Goal: Book appointment/travel/reservation

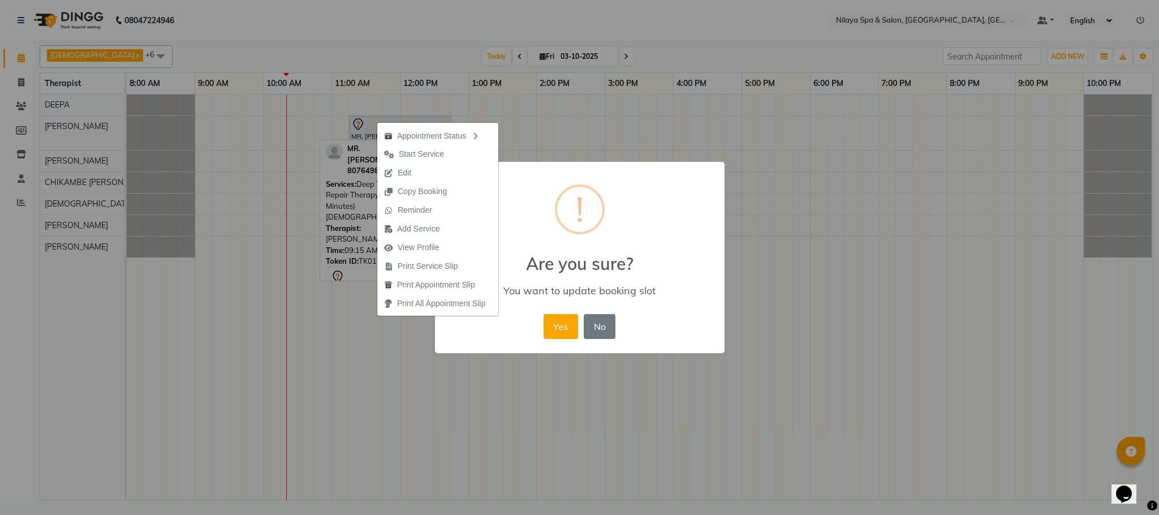
drag, startPoint x: 236, startPoint y: 124, endPoint x: 423, endPoint y: 115, distance: 187.5
click at [561, 328] on button "Yes" at bounding box center [561, 326] width 35 height 25
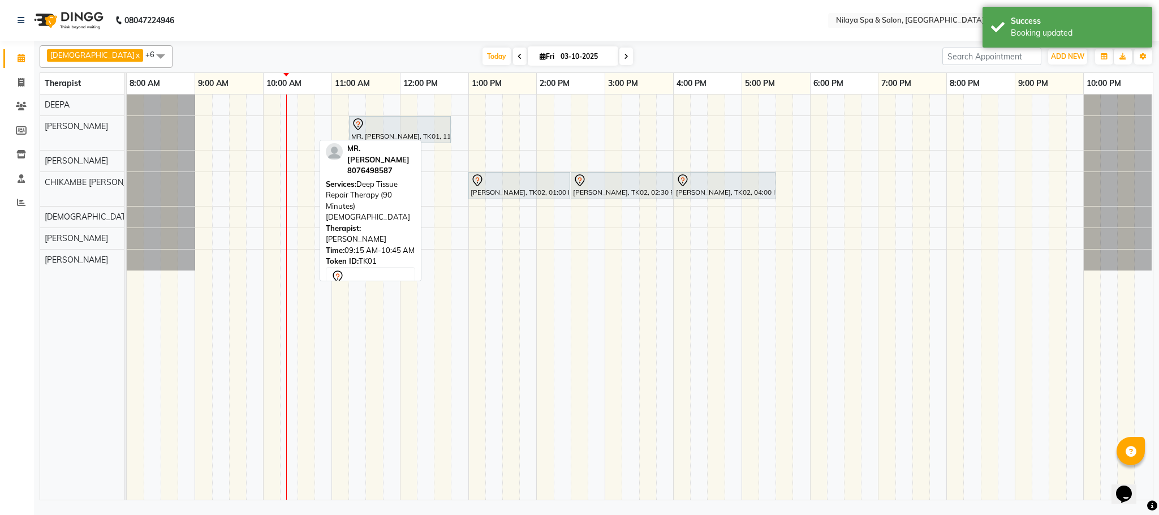
drag, startPoint x: 561, startPoint y: 328, endPoint x: 485, endPoint y: 352, distance: 79.1
click at [485, 352] on td at bounding box center [493, 296] width 17 height 405
click at [413, 323] on td at bounding box center [408, 296] width 17 height 405
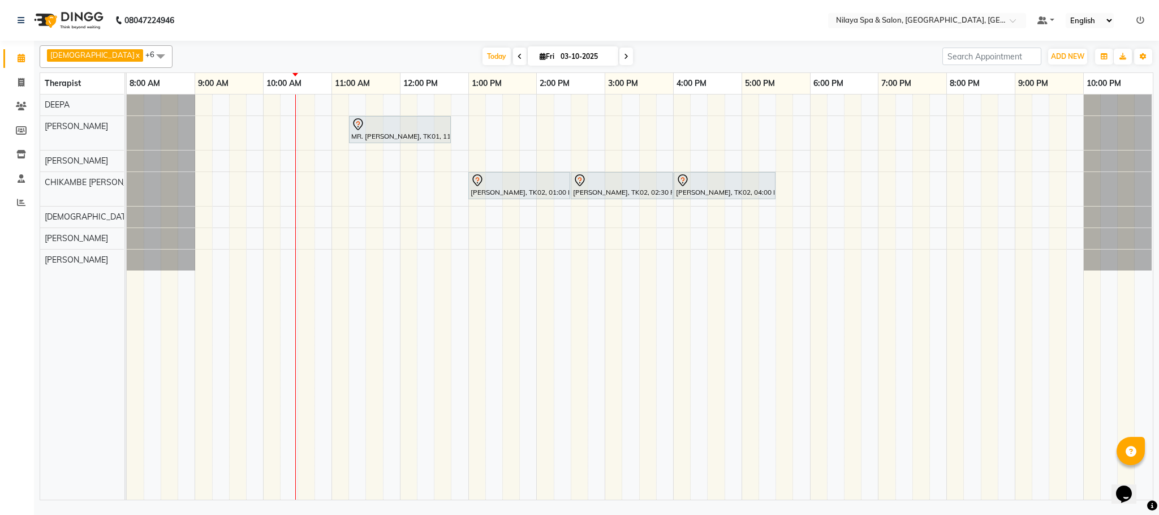
click at [624, 57] on icon at bounding box center [626, 56] width 5 height 7
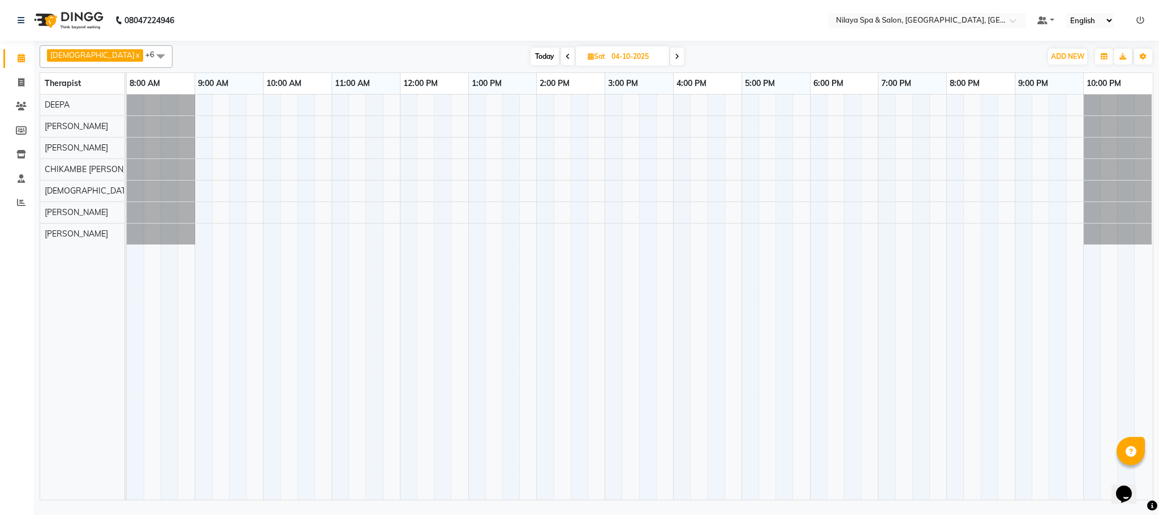
click at [566, 57] on icon at bounding box center [568, 56] width 5 height 7
type input "03-10-2025"
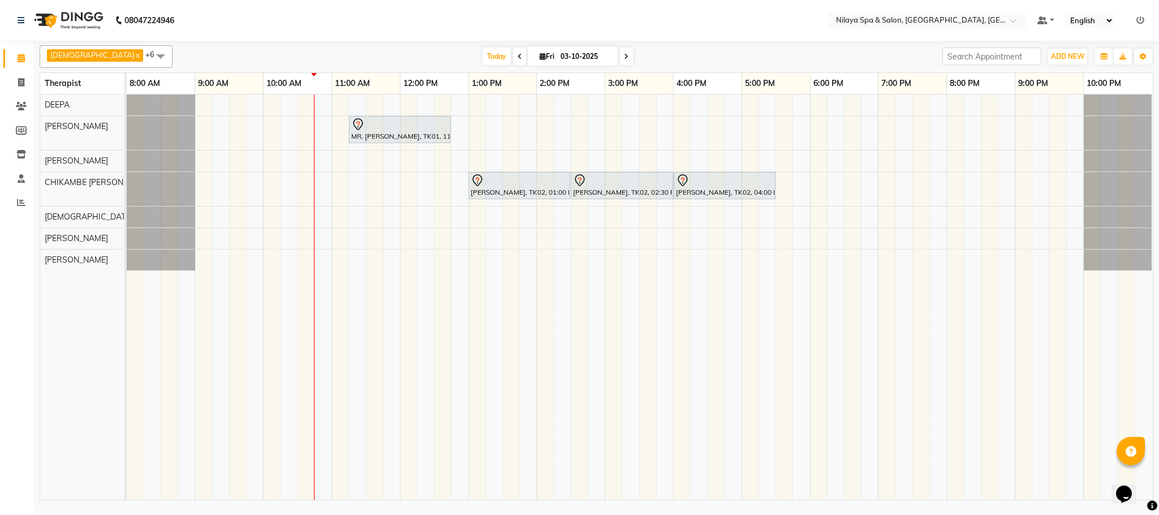
drag, startPoint x: 544, startPoint y: 57, endPoint x: 1012, endPoint y: 371, distance: 563.5
click at [1012, 371] on td at bounding box center [1006, 296] width 17 height 405
drag, startPoint x: 1012, startPoint y: 371, endPoint x: 625, endPoint y: 411, distance: 388.5
click at [625, 411] on td at bounding box center [630, 296] width 17 height 405
click at [514, 261] on div at bounding box center [511, 260] width 17 height 21
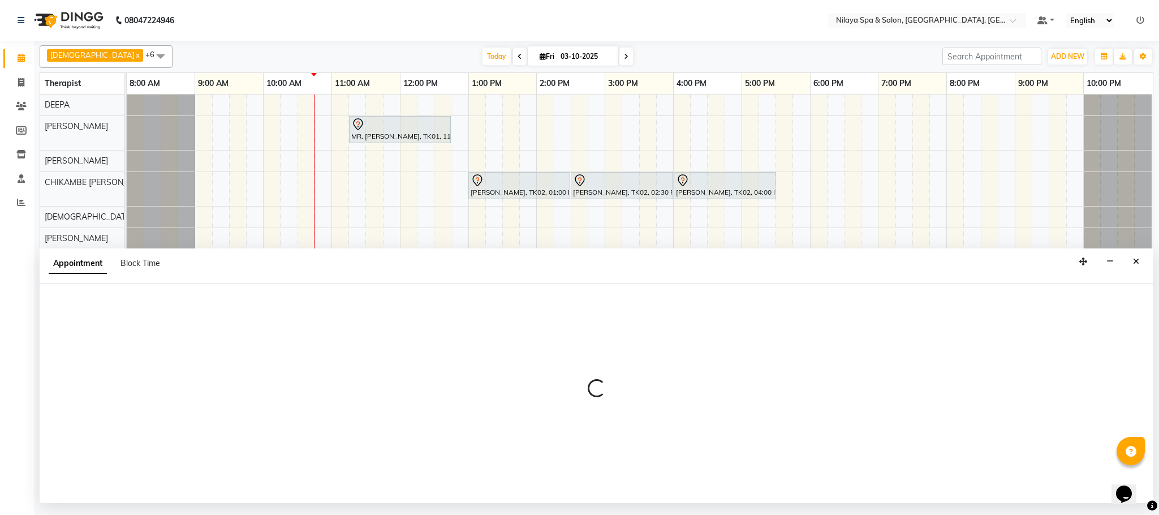
select select "92755"
select select "810"
select select "tentative"
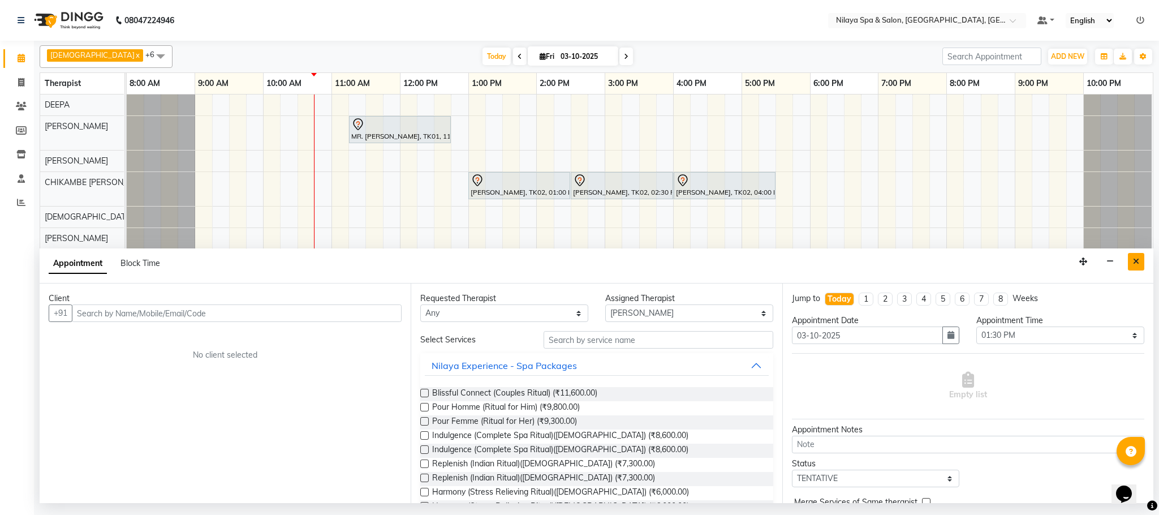
drag, startPoint x: 625, startPoint y: 411, endPoint x: 1137, endPoint y: 263, distance: 532.9
click at [1137, 263] on icon "Close" at bounding box center [1136, 261] width 6 height 8
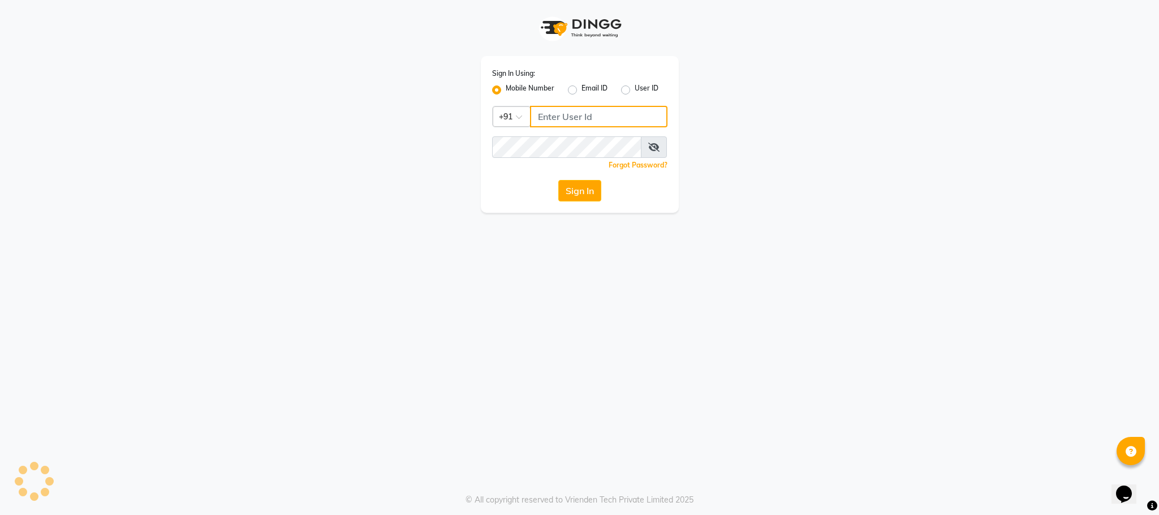
type input "9557827535"
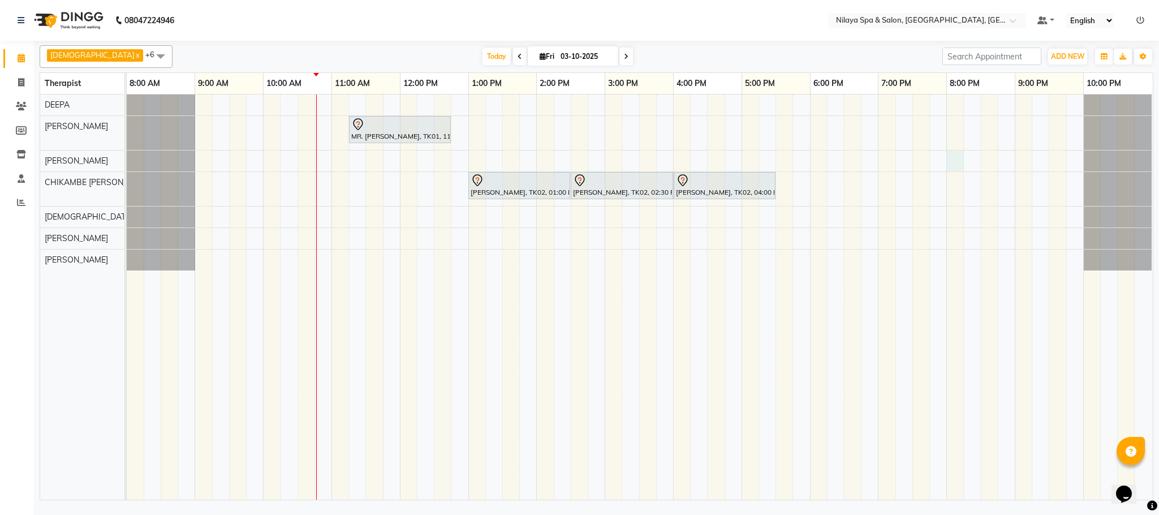
click at [954, 161] on div at bounding box center [955, 160] width 17 height 21
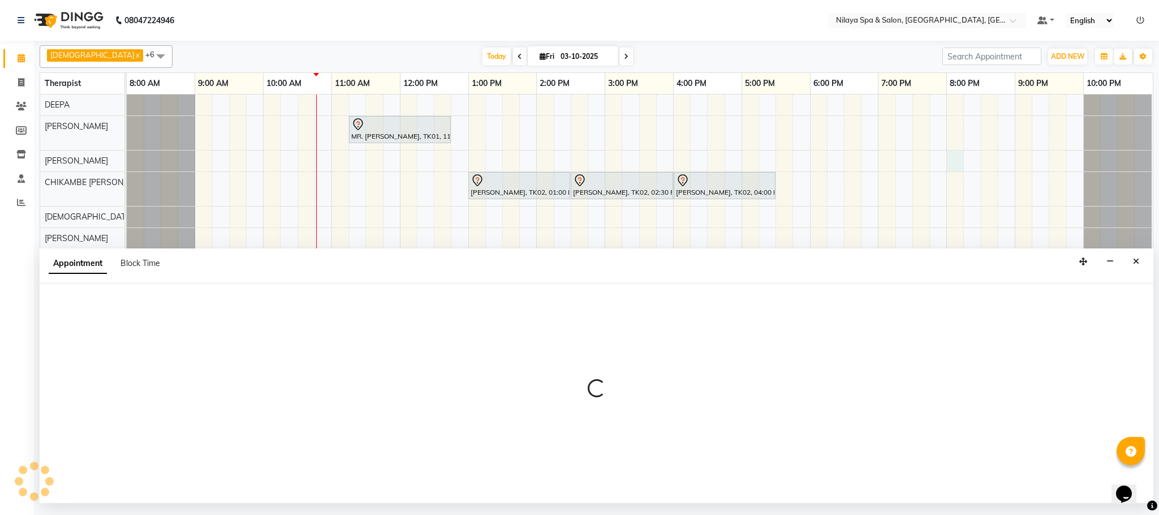
select select "72264"
select select "1200"
select select "tentative"
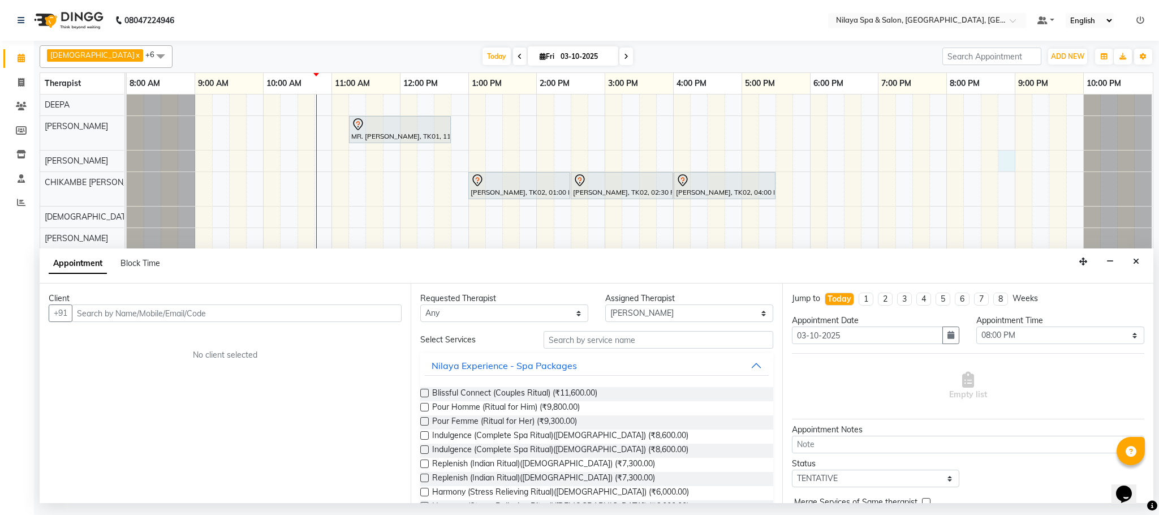
click at [1015, 153] on div "MR. [PERSON_NAME], TK01, 11:15 AM-12:45 PM, Deep Tissue Repair Therapy (90 Minu…" at bounding box center [640, 296] width 1026 height 405
click at [1136, 260] on icon "Close" at bounding box center [1136, 261] width 6 height 8
